Goal: Navigation & Orientation: Find specific page/section

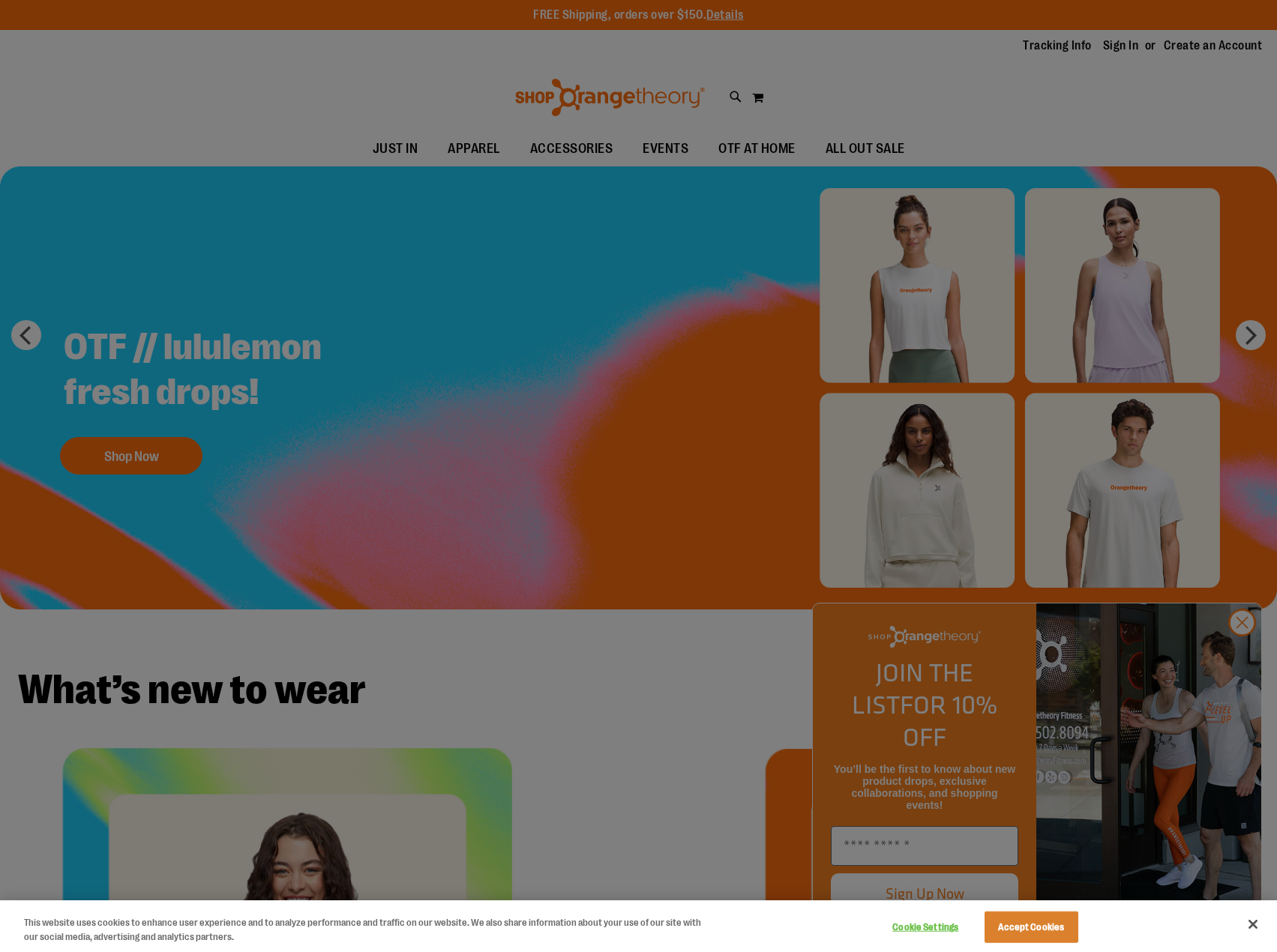
click at [808, 137] on div at bounding box center [638, 476] width 1277 height 952
click at [452, 148] on div at bounding box center [638, 476] width 1277 height 952
click at [1054, 923] on button "Accept Cookies" at bounding box center [1031, 927] width 94 height 31
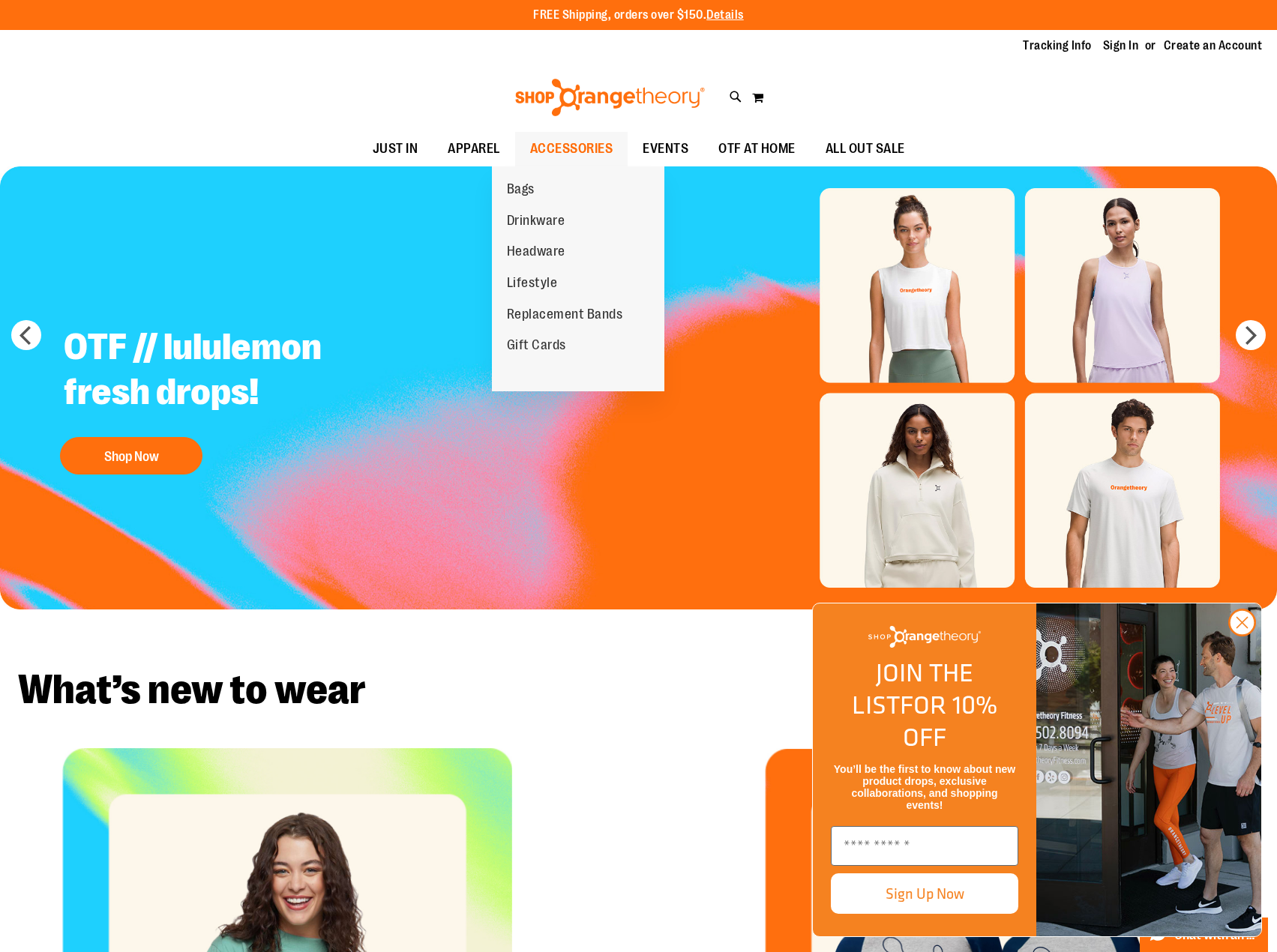
click at [547, 144] on span "ACCESSORIES" at bounding box center [572, 148] width 83 height 34
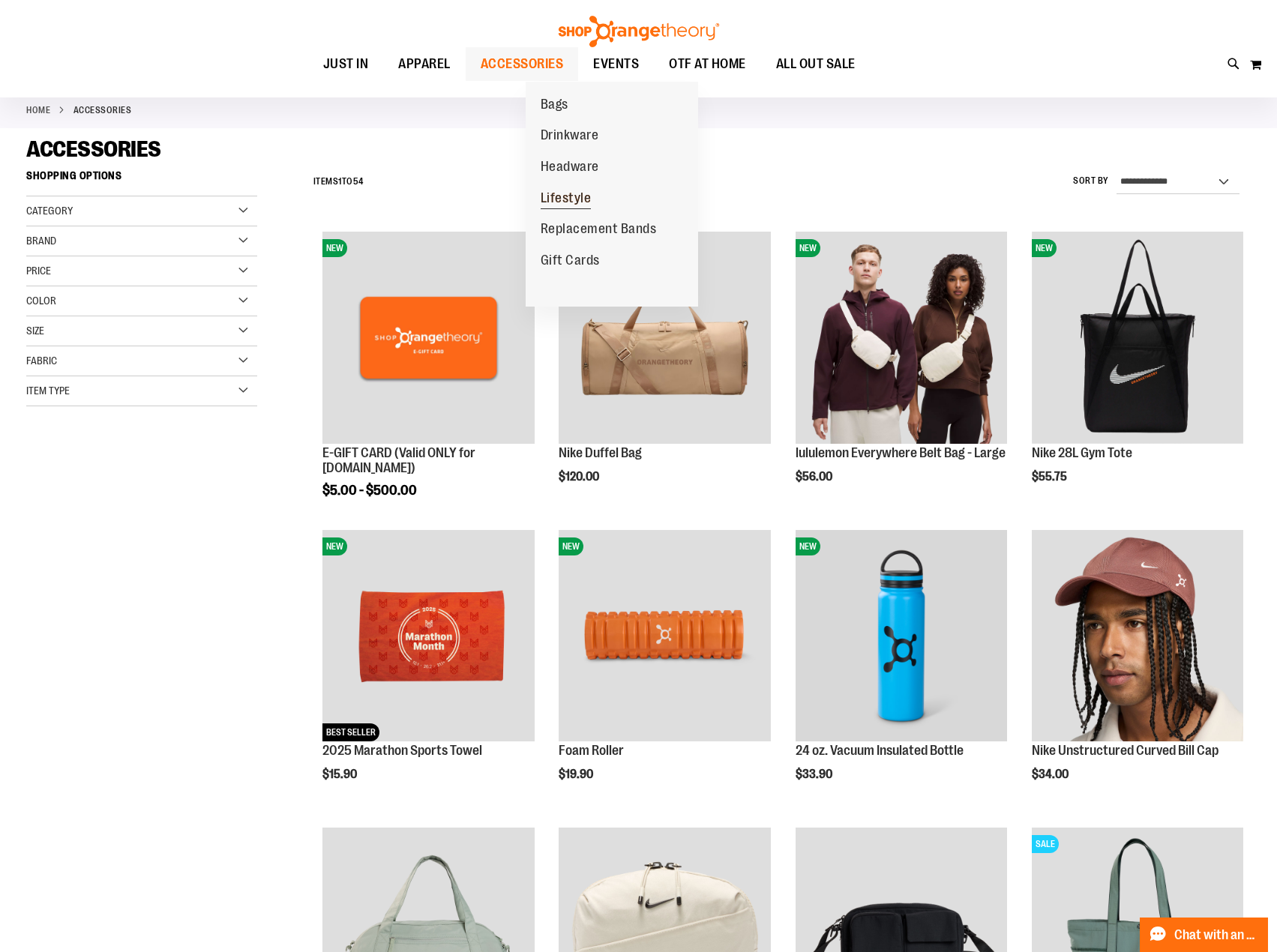
scroll to position [75, 0]
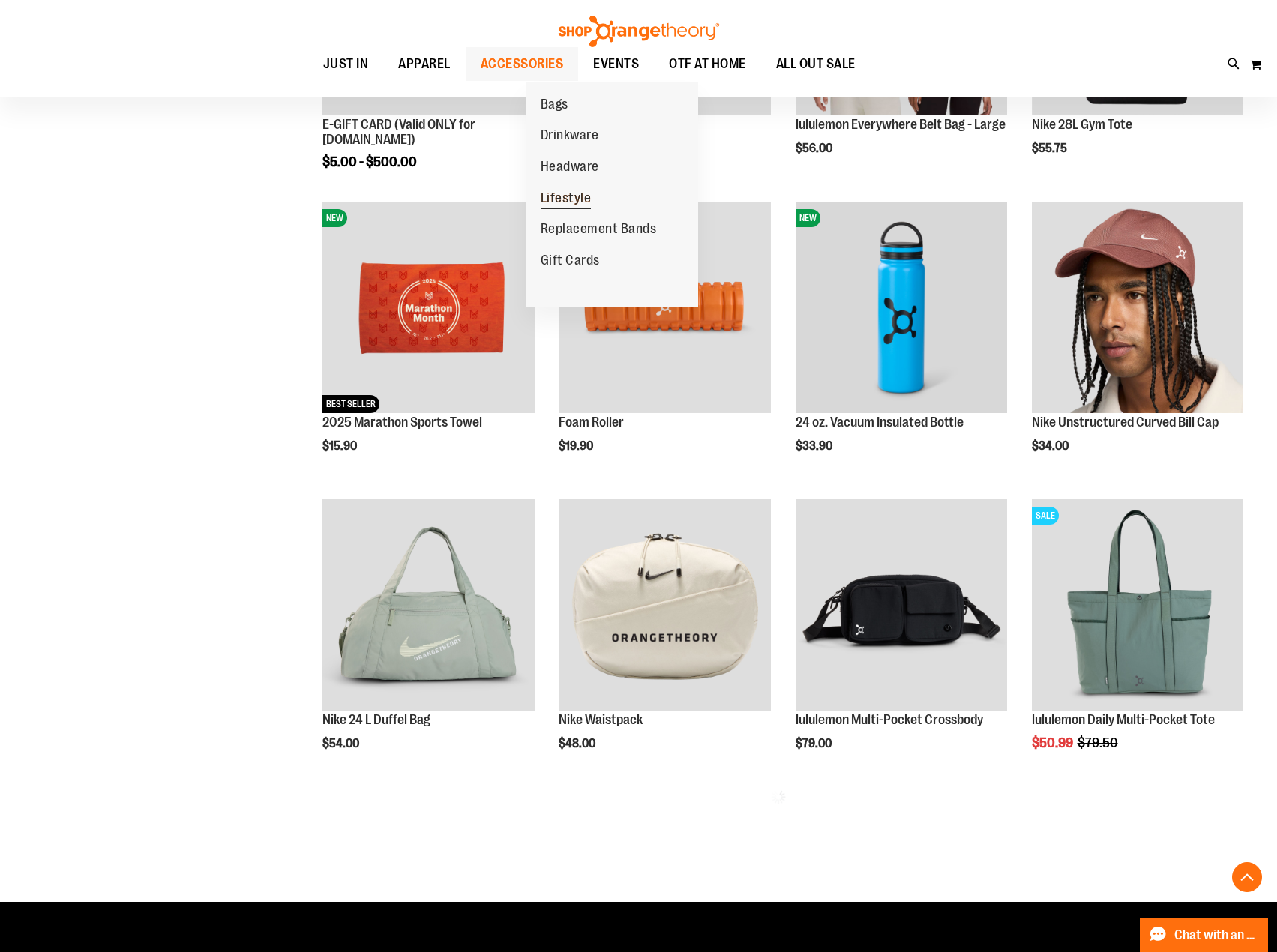
scroll to position [599, 0]
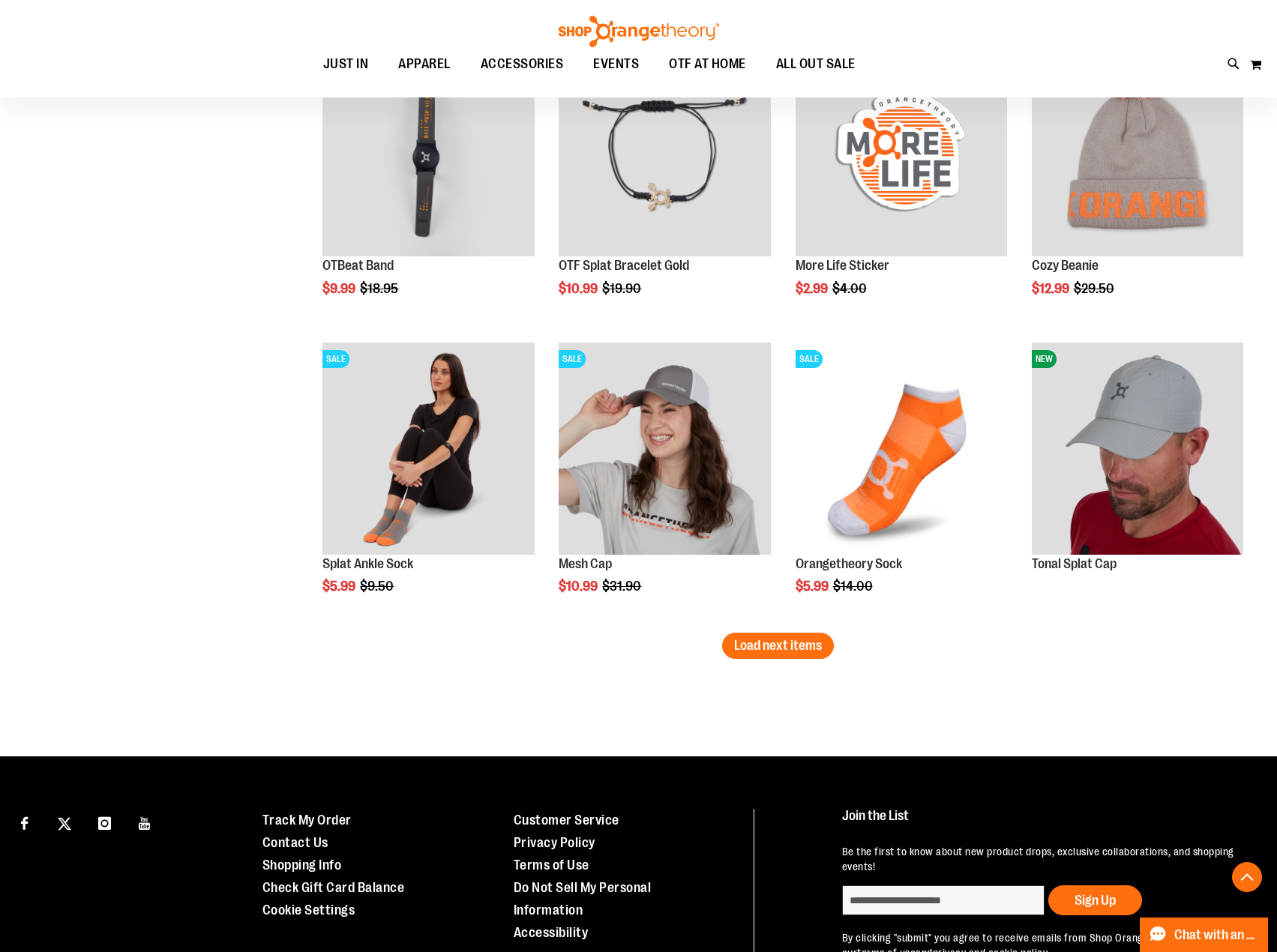
scroll to position [2365, 0]
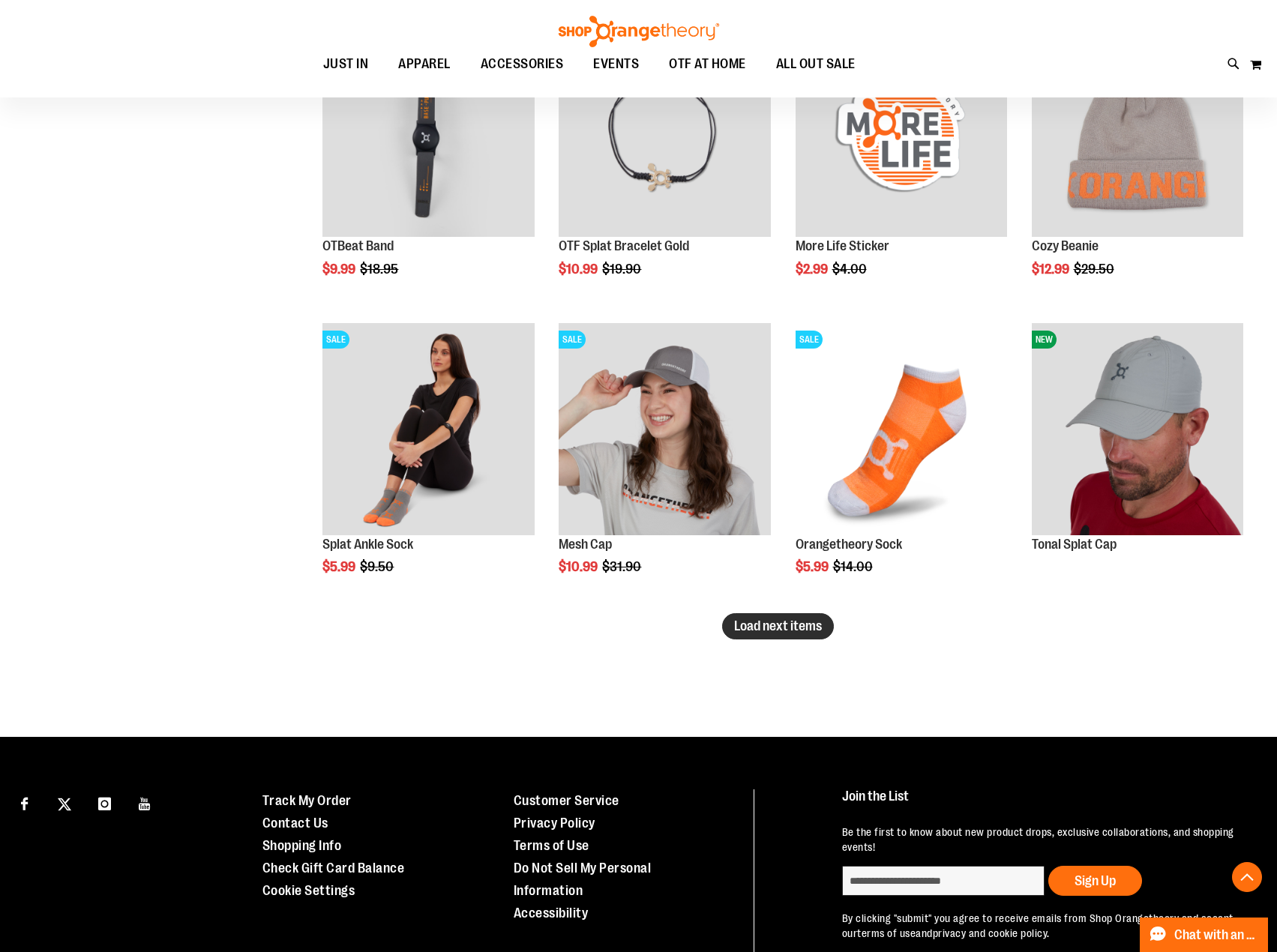
click at [773, 627] on span "Load next items" at bounding box center [777, 626] width 87 height 15
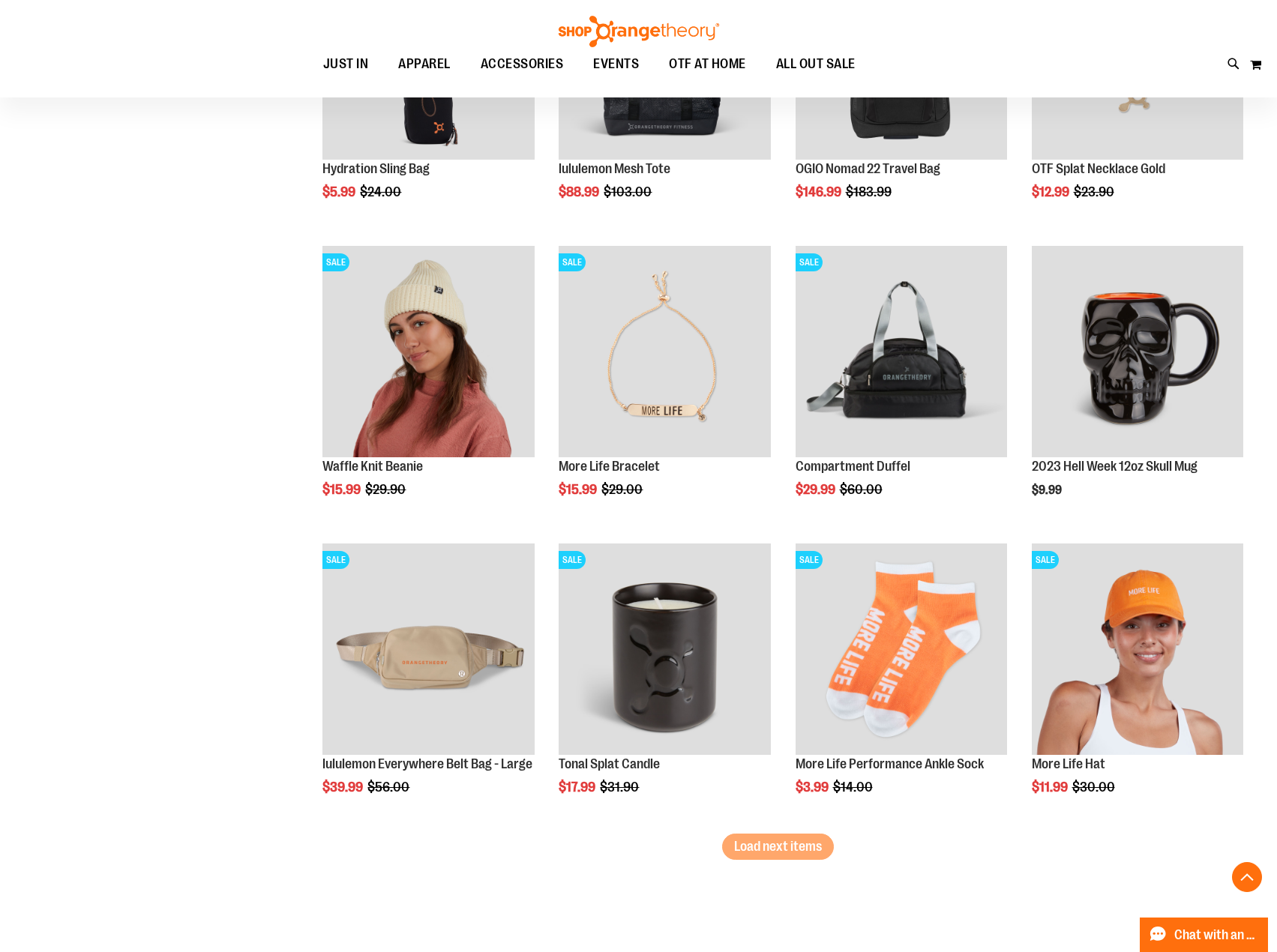
scroll to position [3040, 0]
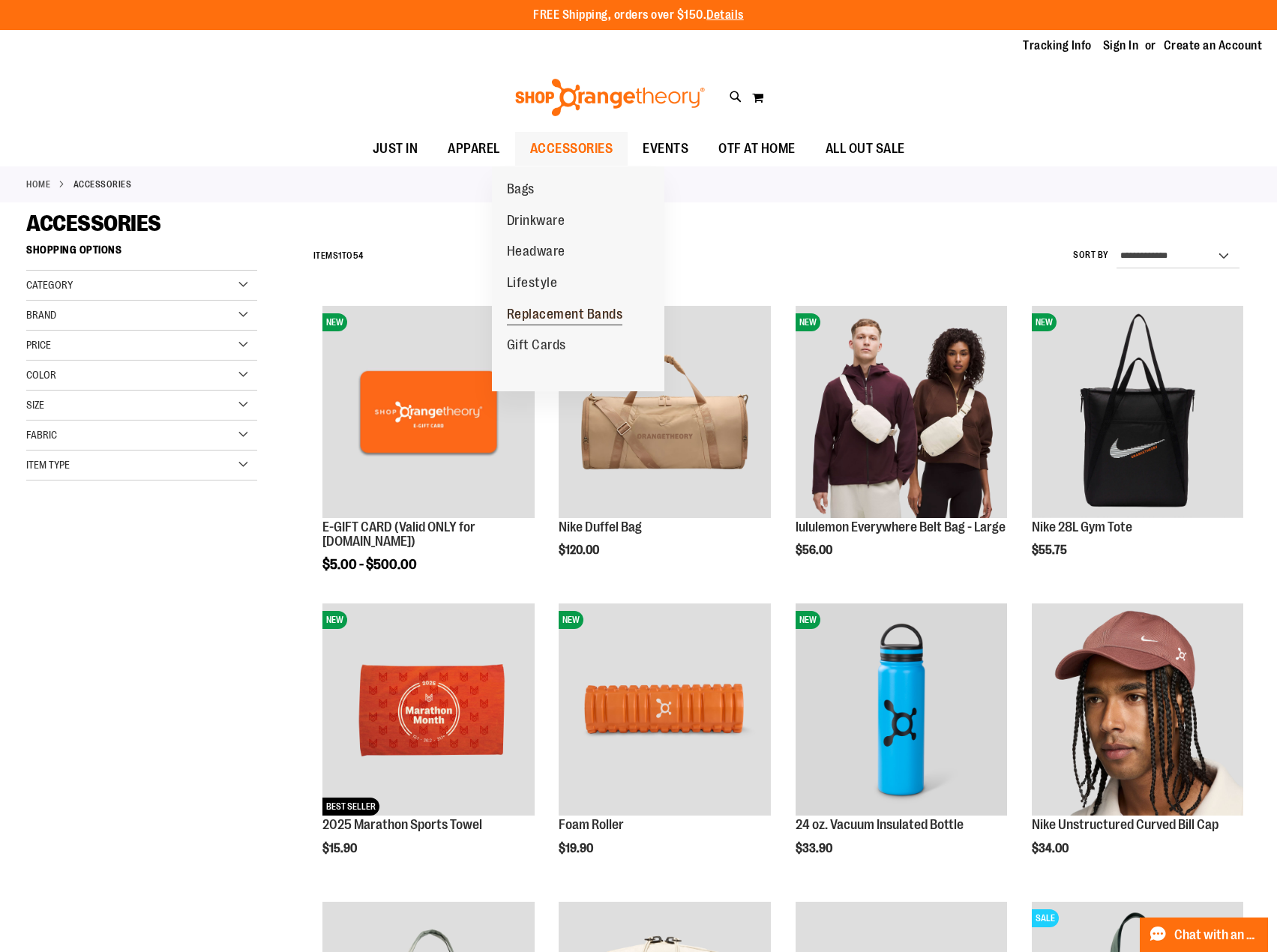
click at [547, 319] on span "Replacement Bands" at bounding box center [565, 316] width 116 height 18
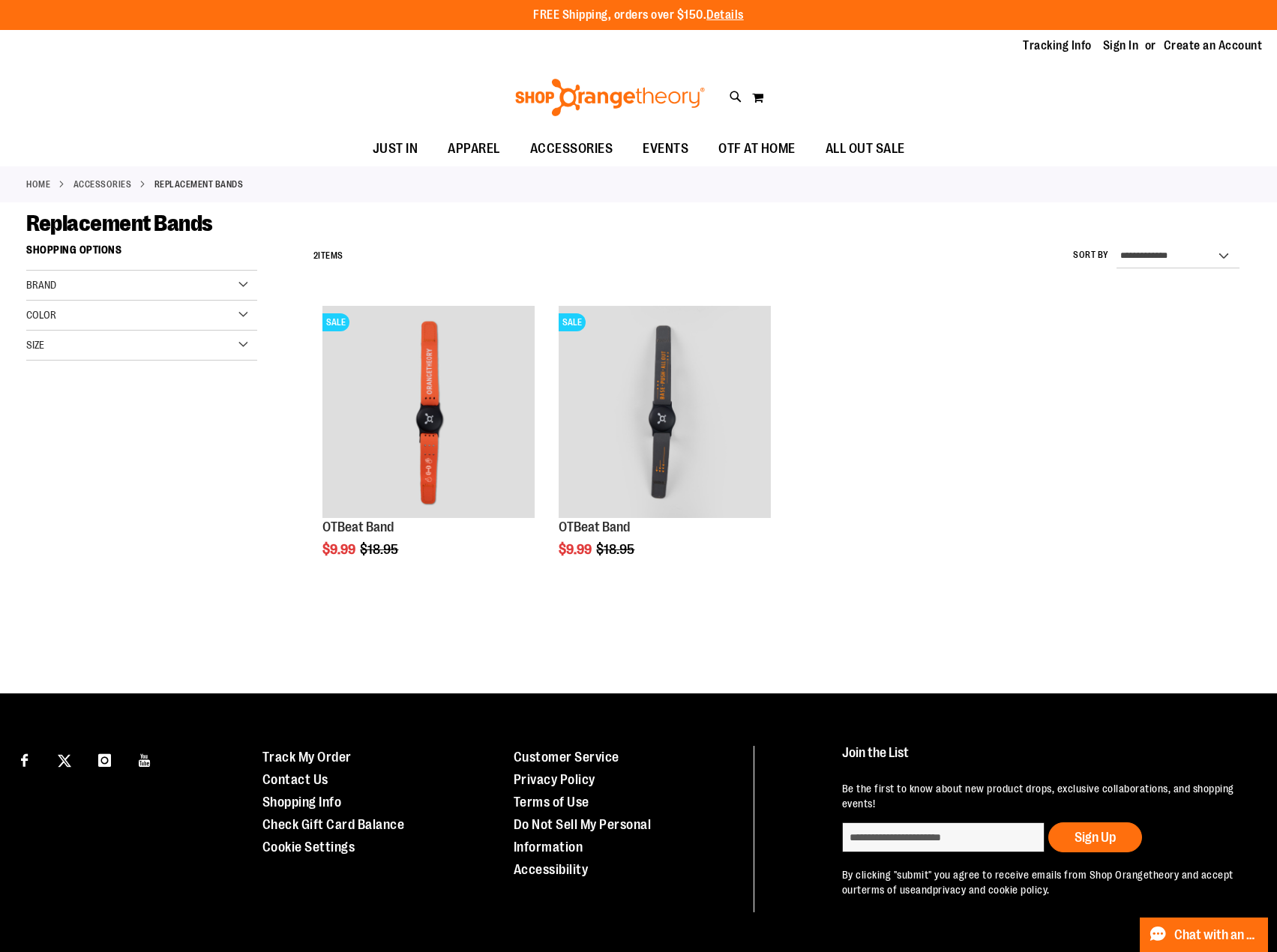
click at [626, 96] on img at bounding box center [609, 98] width 194 height 38
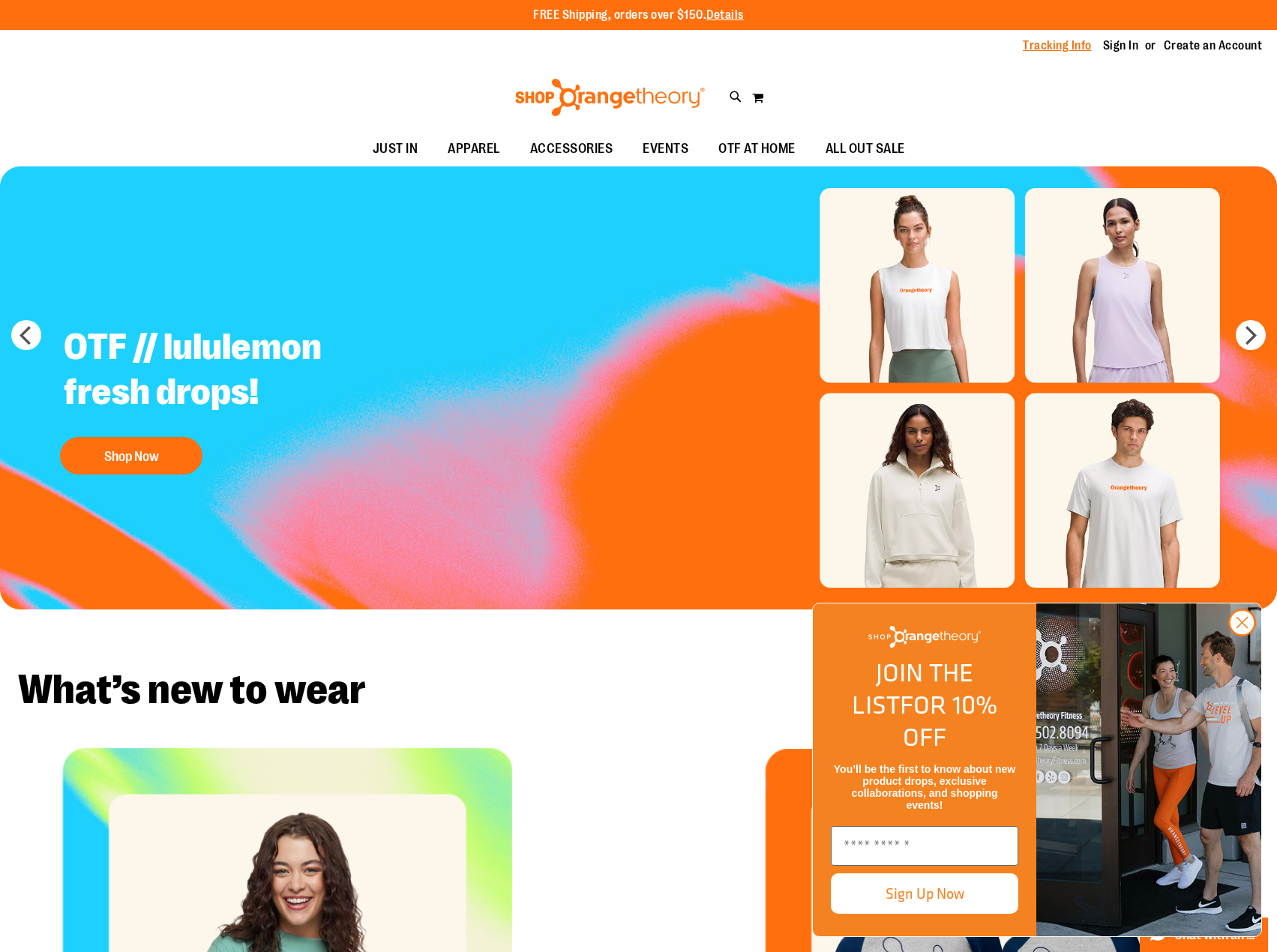
click at [1025, 44] on link "Tracking Info" at bounding box center [1057, 46] width 69 height 17
